Goal: Task Accomplishment & Management: Manage account settings

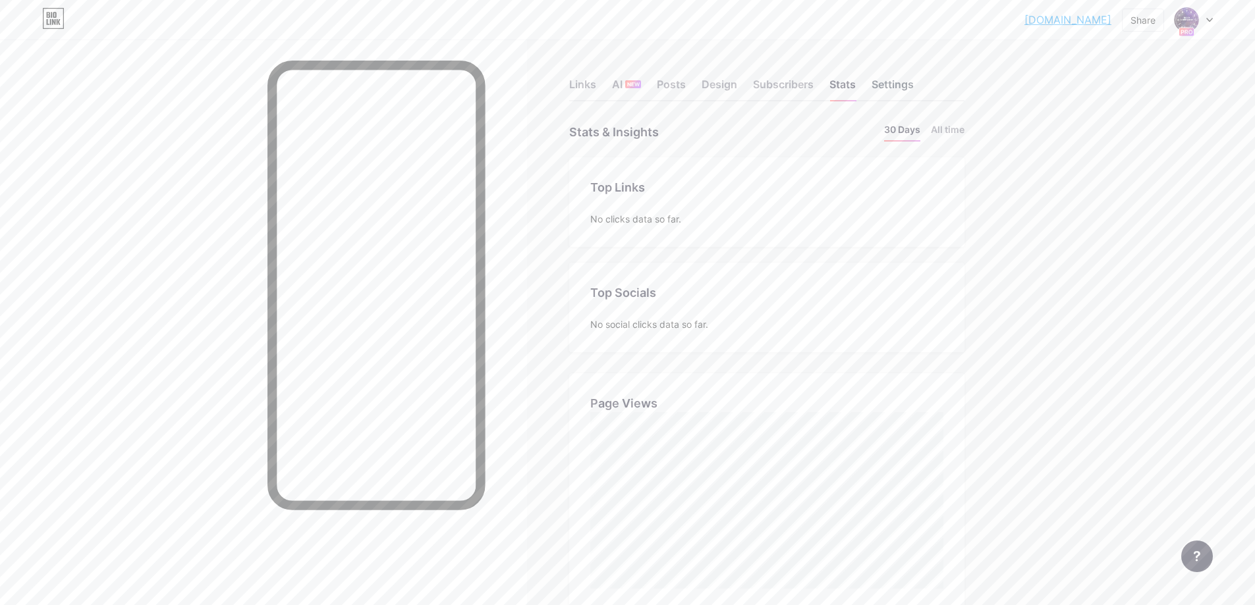
click at [890, 86] on div "Settings" at bounding box center [892, 88] width 42 height 24
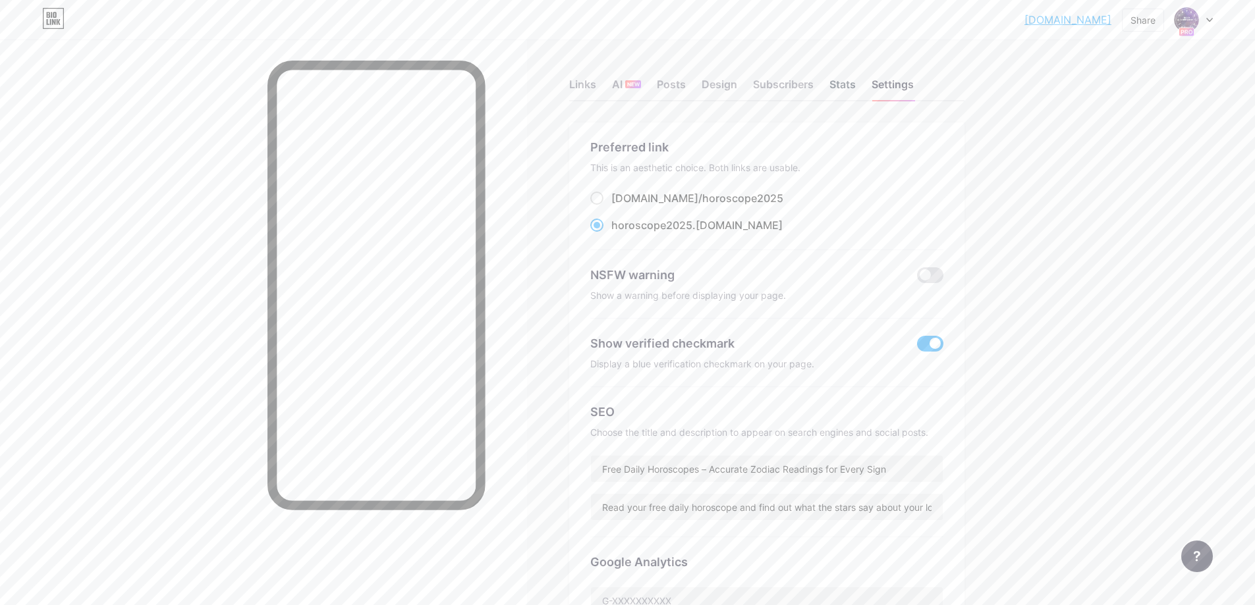
click at [856, 84] on div "Stats" at bounding box center [842, 88] width 26 height 24
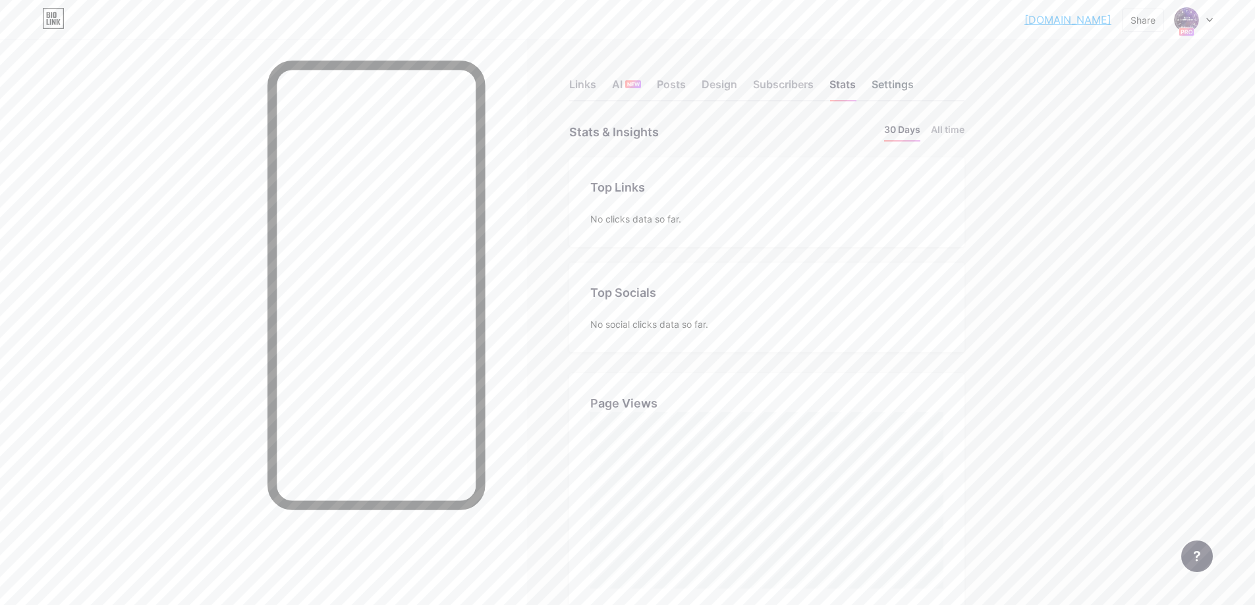
click at [898, 80] on div "Settings" at bounding box center [892, 88] width 42 height 24
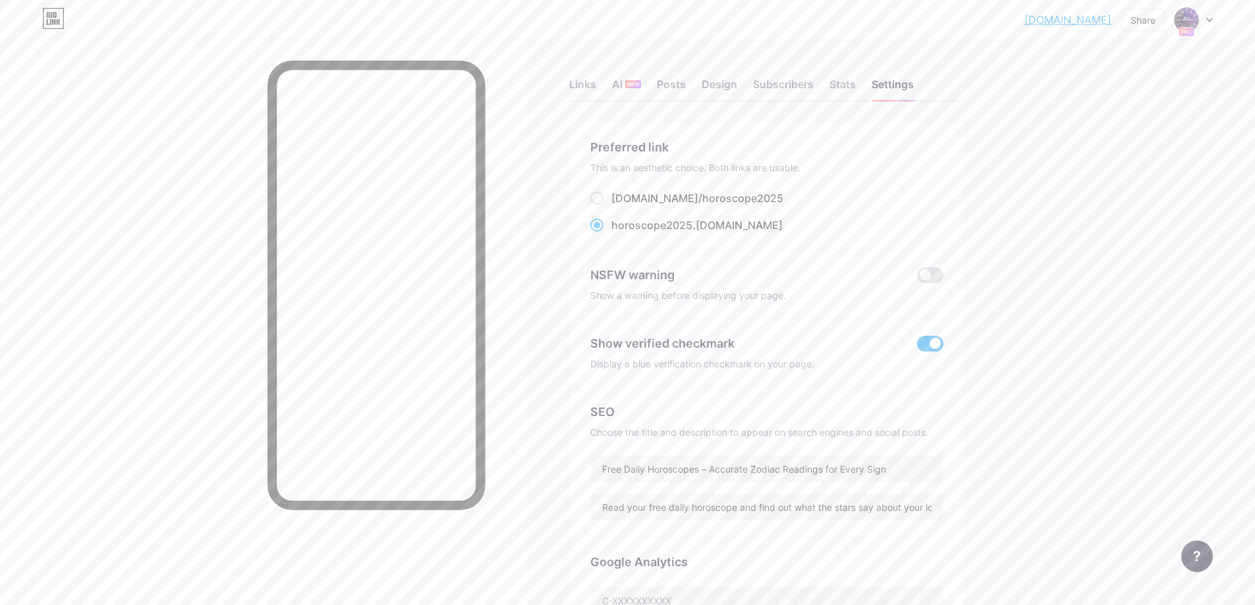
drag, startPoint x: 989, startPoint y: 18, endPoint x: 1112, endPoint y: 20, distance: 123.8
click at [1112, 20] on div "horoscope2025.b... [DOMAIN_NAME] Share Switch accounts Free Horoscopes Online […" at bounding box center [627, 20] width 1255 height 24
copy link "[DOMAIN_NAME]"
click at [591, 84] on div "Links" at bounding box center [582, 88] width 27 height 24
